Goal: Task Accomplishment & Management: Manage account settings

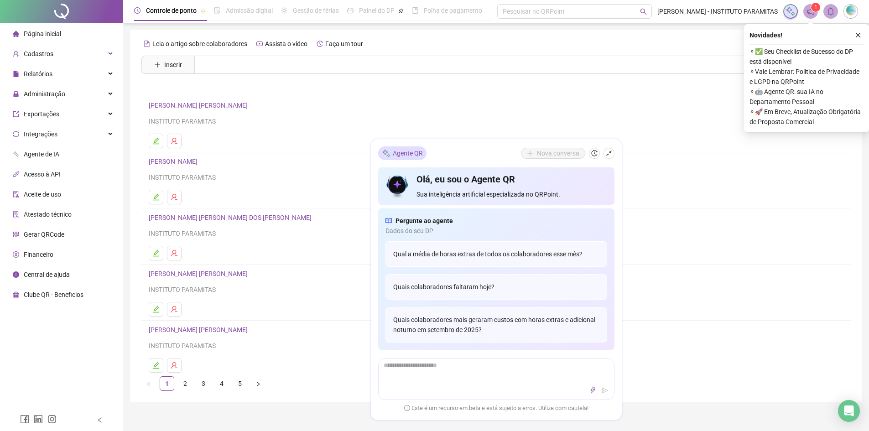
click at [605, 157] on div "Nova conversa" at bounding box center [567, 153] width 93 height 11
click at [610, 154] on icon "shrink" at bounding box center [609, 153] width 6 height 6
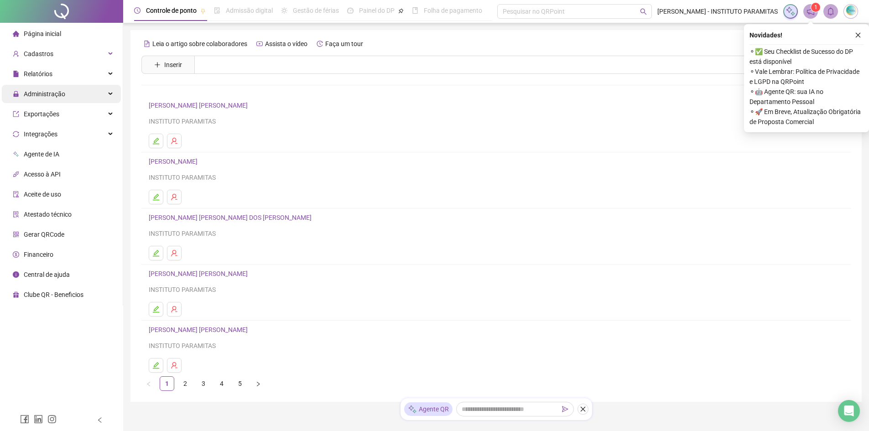
drag, startPoint x: 88, startPoint y: 95, endPoint x: 97, endPoint y: 95, distance: 9.1
click at [95, 95] on div "Administração" at bounding box center [61, 94] width 119 height 18
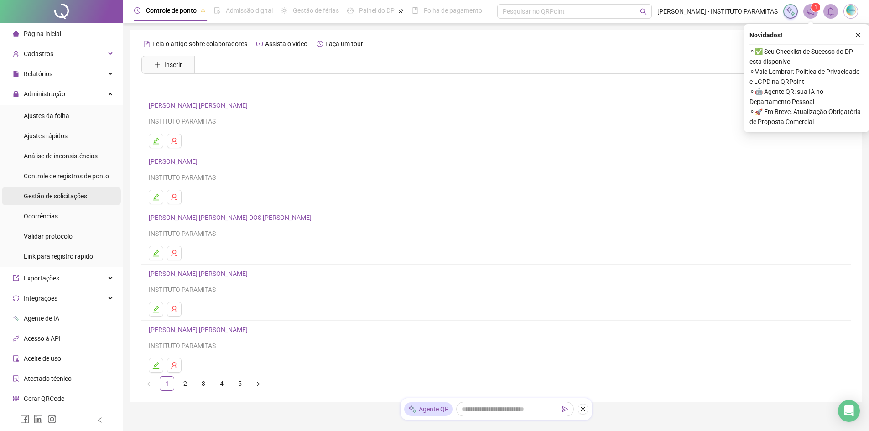
click at [72, 202] on div "Gestão de solicitações" at bounding box center [55, 196] width 63 height 18
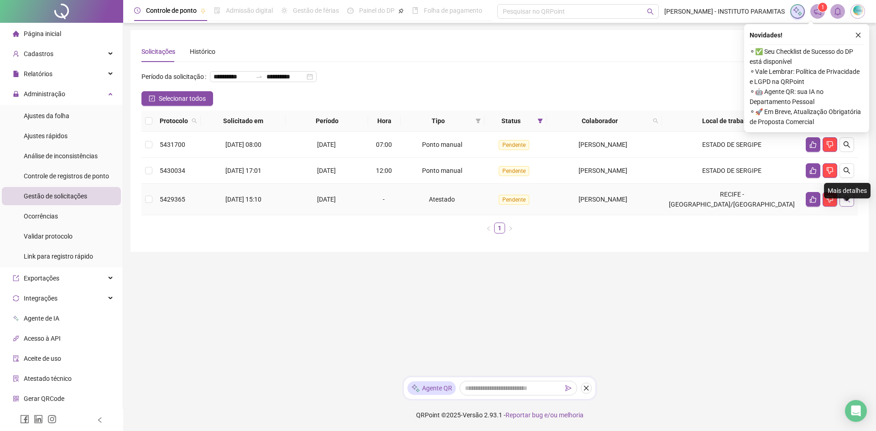
click at [846, 203] on icon "search" at bounding box center [846, 199] width 7 height 7
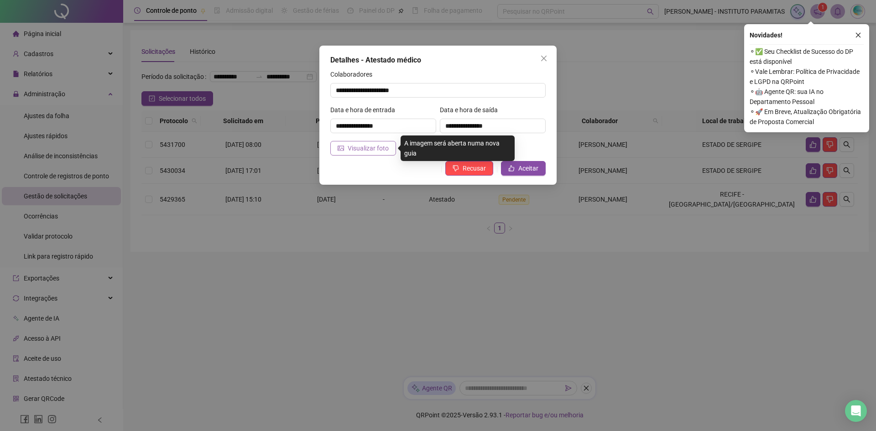
click at [369, 152] on span "Visualizar foto" at bounding box center [368, 148] width 41 height 10
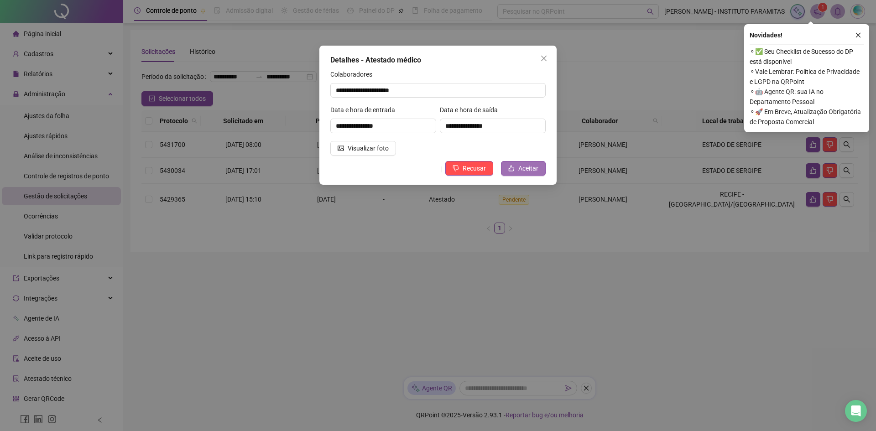
click at [530, 170] on span "Aceitar" at bounding box center [528, 168] width 20 height 10
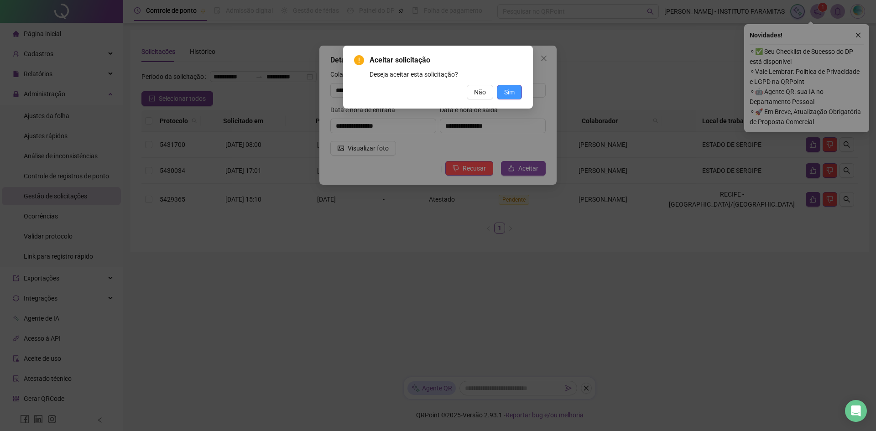
click at [513, 92] on span "Sim" at bounding box center [509, 92] width 10 height 10
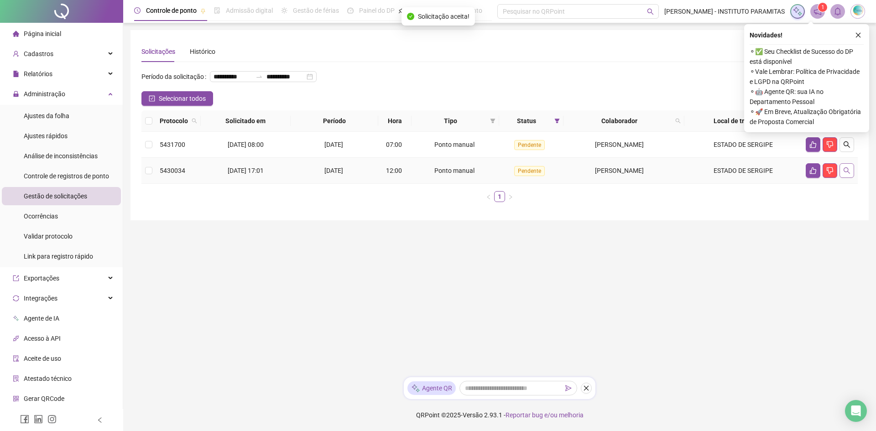
click at [846, 174] on icon "search" at bounding box center [846, 170] width 7 height 7
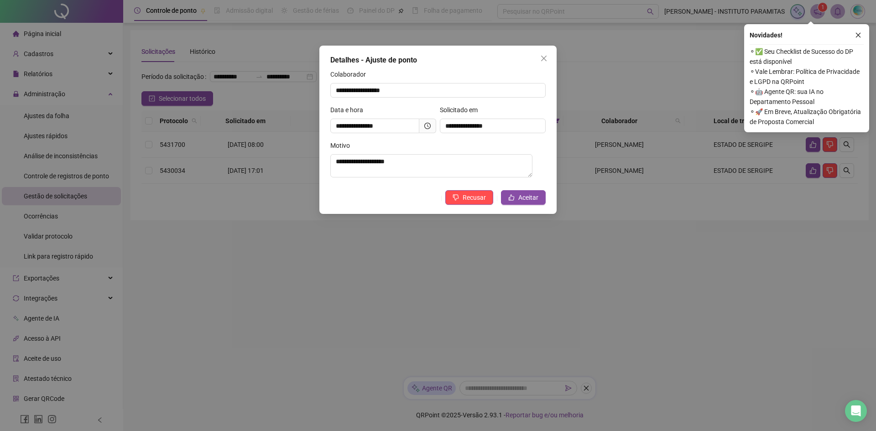
click at [424, 127] on icon "clock-circle" at bounding box center [427, 126] width 6 height 6
click at [526, 194] on span "Aceitar" at bounding box center [528, 197] width 20 height 10
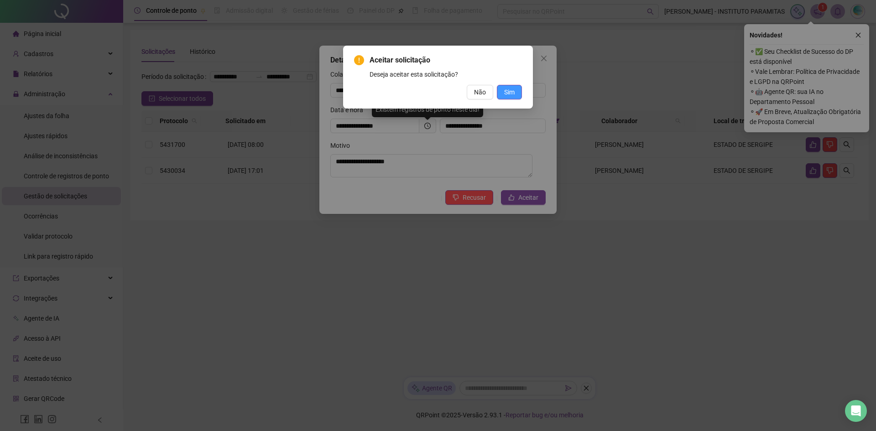
click at [502, 89] on button "Sim" at bounding box center [509, 92] width 25 height 15
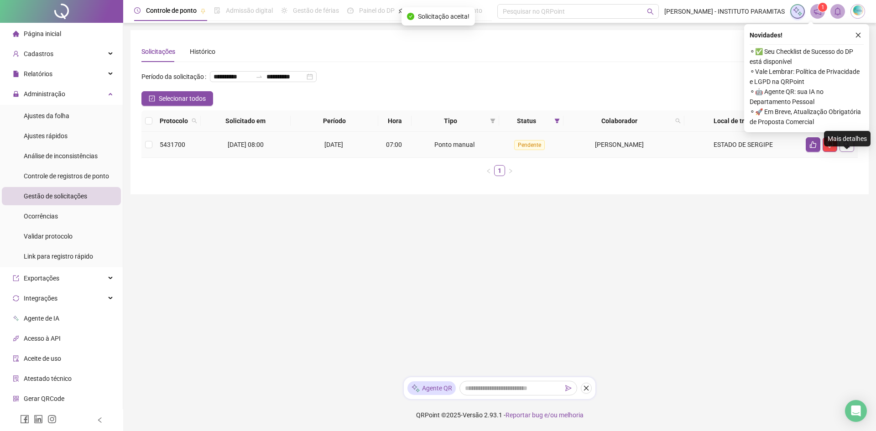
click at [846, 152] on button "button" at bounding box center [846, 144] width 15 height 15
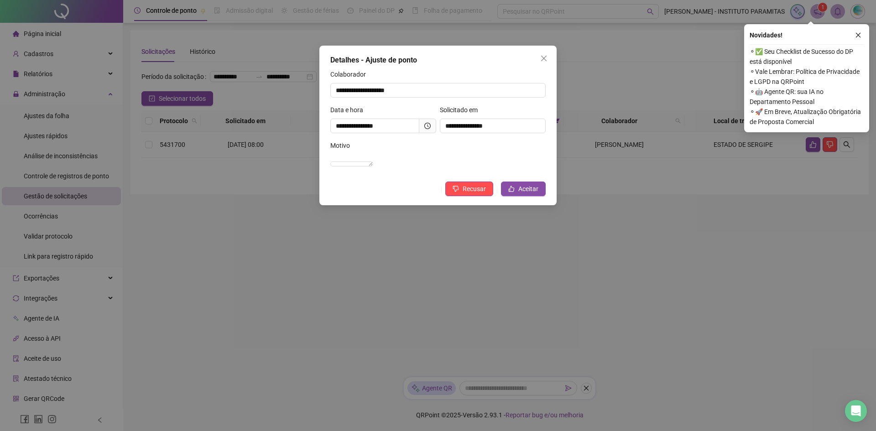
click at [426, 128] on icon "clock-circle" at bounding box center [427, 126] width 6 height 6
click at [428, 127] on icon "clock-circle" at bounding box center [427, 126] width 6 height 6
click at [427, 119] on span at bounding box center [427, 126] width 17 height 15
click at [533, 194] on span "Aceitar" at bounding box center [528, 189] width 20 height 10
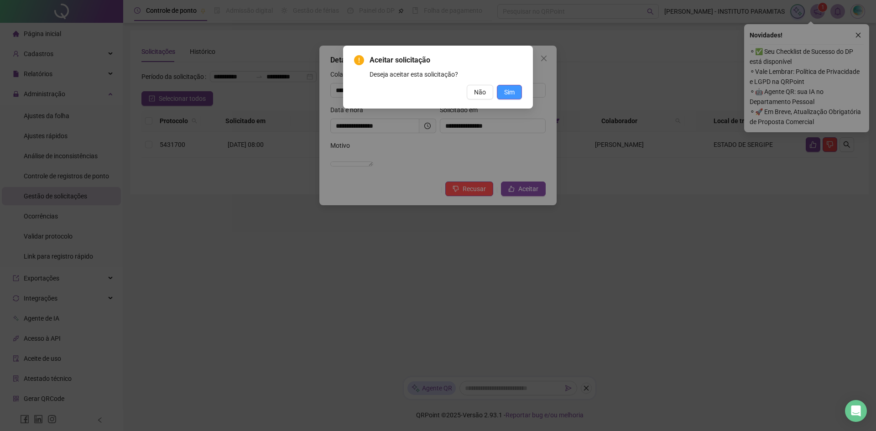
click at [515, 92] on button "Sim" at bounding box center [509, 92] width 25 height 15
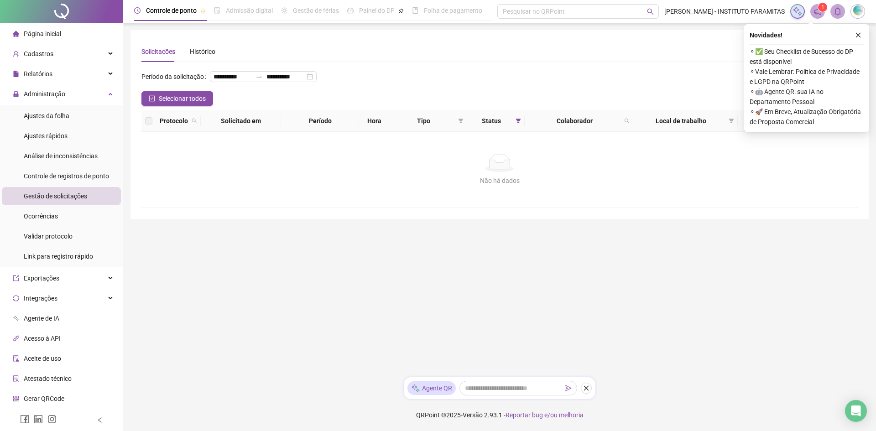
click at [46, 35] on span "Página inicial" at bounding box center [42, 33] width 37 height 7
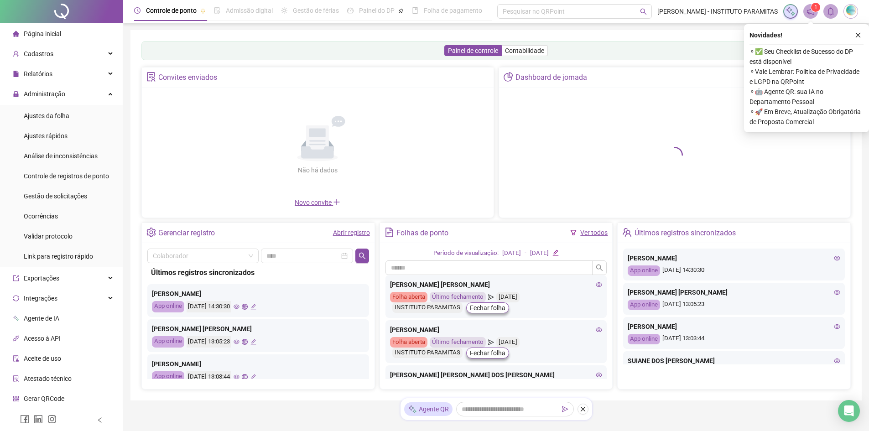
click at [851, 36] on div "Novidades !" at bounding box center [806, 35] width 114 height 11
click at [857, 31] on button "button" at bounding box center [857, 35] width 11 height 11
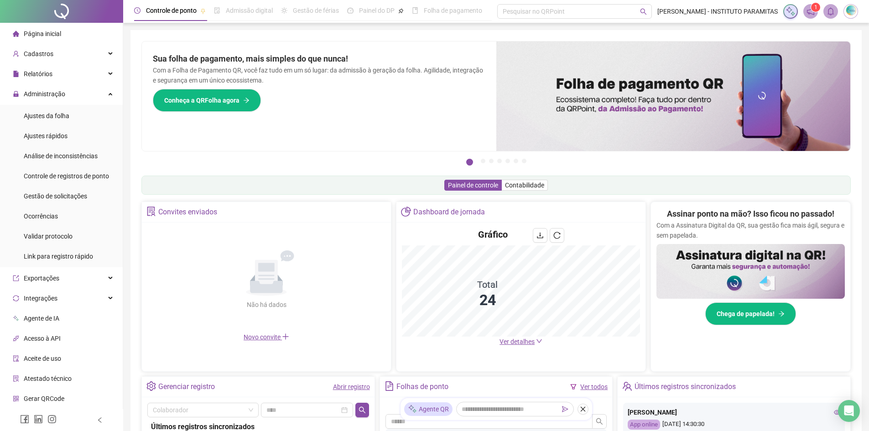
click at [532, 342] on span "Ver detalhes" at bounding box center [516, 341] width 35 height 7
